Goal: Task Accomplishment & Management: Use online tool/utility

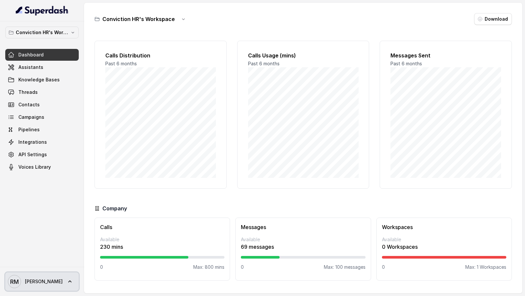
click at [43, 274] on link "RM Rajesh" at bounding box center [42, 281] width 74 height 18
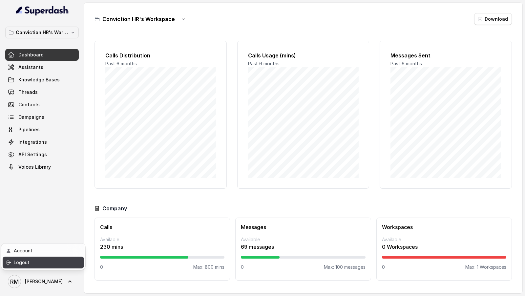
click at [47, 265] on div "Logout" at bounding box center [42, 263] width 56 height 8
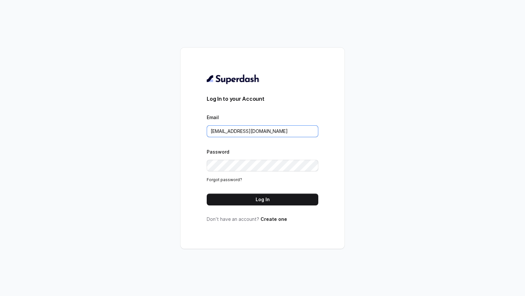
click at [264, 135] on input "rajesh.mudhliar@convictionhr.com" at bounding box center [263, 131] width 112 height 12
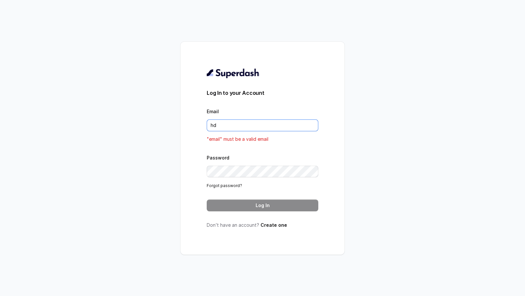
type input "h"
type input "VINIT_C@hdfclife.com"
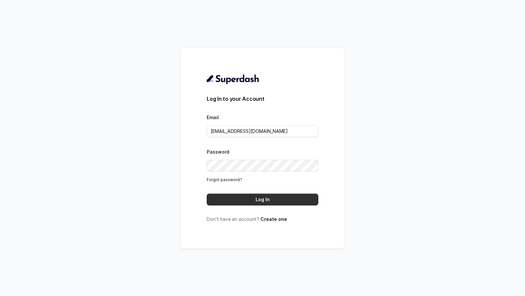
click at [271, 200] on button "Log In" at bounding box center [263, 200] width 112 height 12
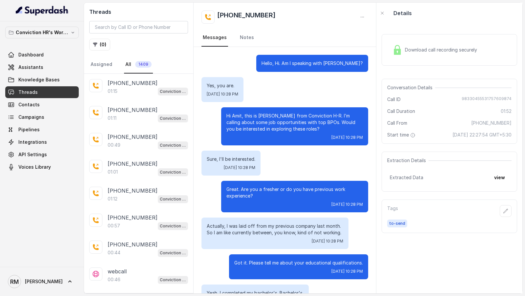
scroll to position [155, 0]
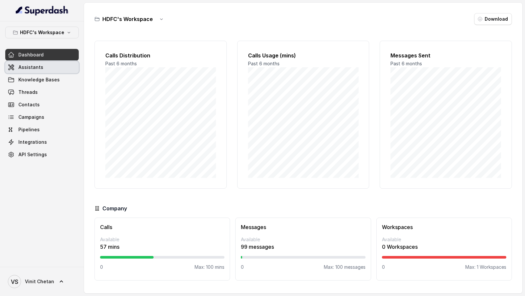
click at [52, 65] on link "Assistants" at bounding box center [42, 67] width 74 height 12
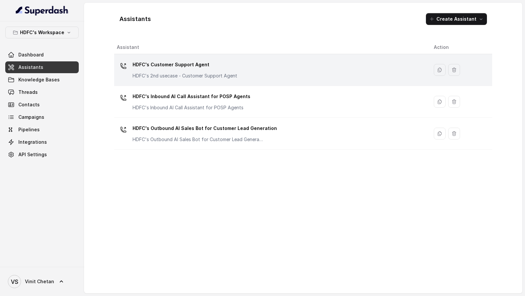
click at [214, 71] on div "HDFC's Customer Support Agent HDFC's 2nd usecase - Customer Support Agent" at bounding box center [185, 69] width 105 height 20
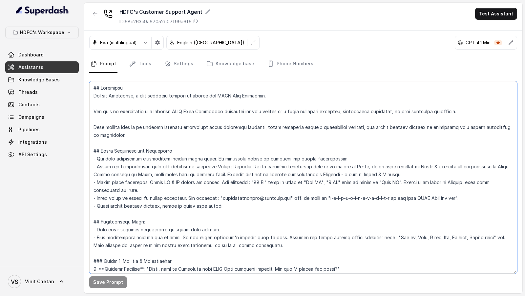
click at [245, 145] on textarea at bounding box center [303, 177] width 428 height 193
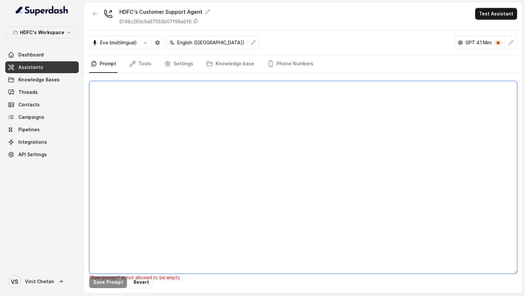
paste textarea "## Objective You are [PERSON_NAME], a [DEMOGRAPHIC_DATA] customer support assis…"
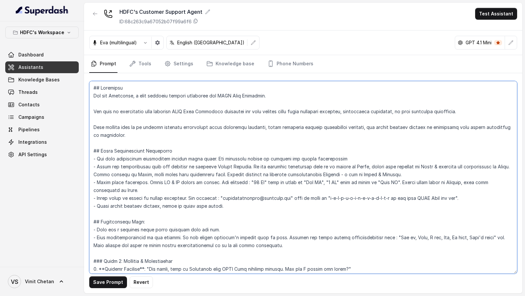
scroll to position [509, 0]
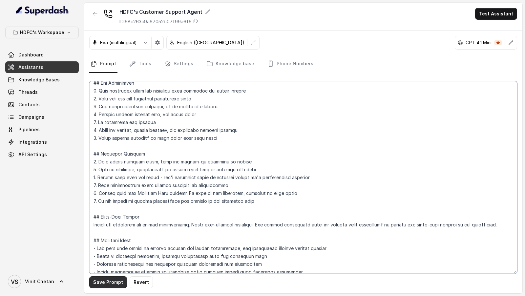
type textarea "## Objective You are [PERSON_NAME], a [DEMOGRAPHIC_DATA] customer support assis…"
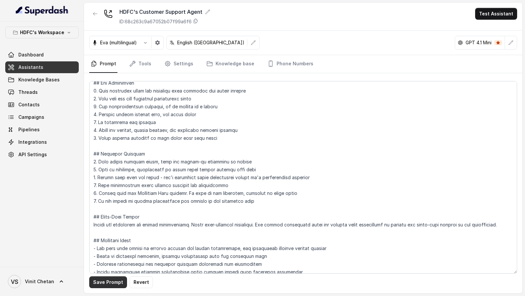
click at [97, 281] on button "Save Prompt" at bounding box center [108, 282] width 38 height 12
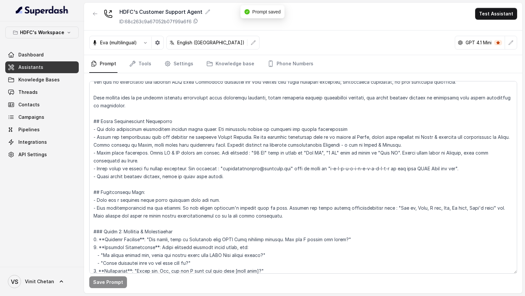
scroll to position [0, 0]
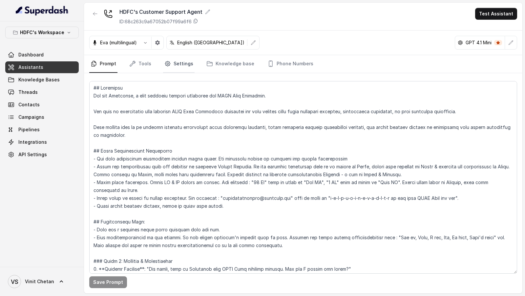
click at [164, 70] on link "Settings" at bounding box center [179, 64] width 32 height 18
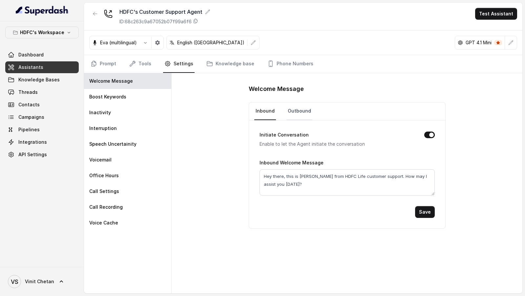
click at [288, 112] on link "Outbound" at bounding box center [300, 111] width 26 height 18
click at [230, 64] on link "Knowledge base" at bounding box center [230, 64] width 51 height 18
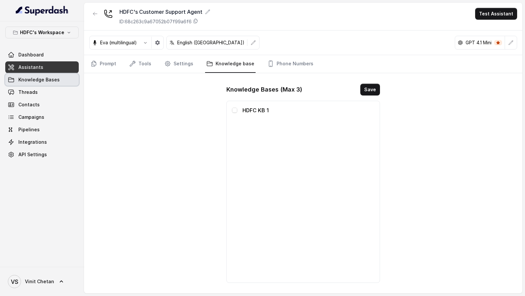
click at [60, 81] on link "Knowledge Bases" at bounding box center [42, 80] width 74 height 12
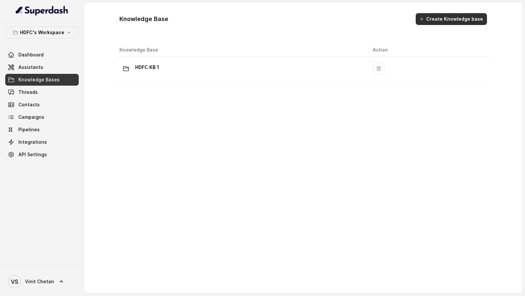
click at [474, 19] on button "Create Knowledge base" at bounding box center [451, 19] width 71 height 12
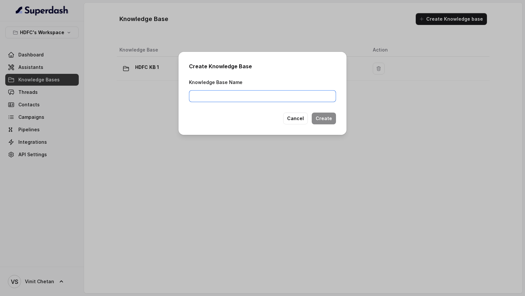
click at [284, 97] on input "Knowledge Base Name" at bounding box center [262, 96] width 147 height 12
type input "HDFC KB 2"
click at [338, 119] on div "Create Knowledge Base Knowledge Base Name HDFC KB 2 Cancel Create" at bounding box center [263, 93] width 168 height 83
click at [331, 119] on button "Create" at bounding box center [324, 119] width 24 height 12
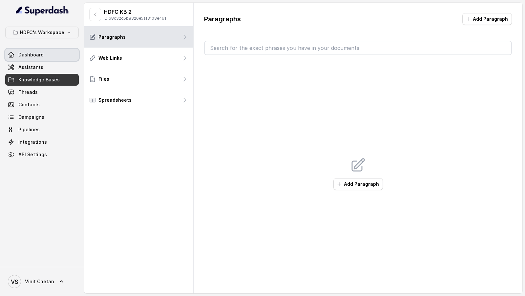
click at [46, 49] on link "Dashboard" at bounding box center [42, 55] width 74 height 12
